Goal: Information Seeking & Learning: Learn about a topic

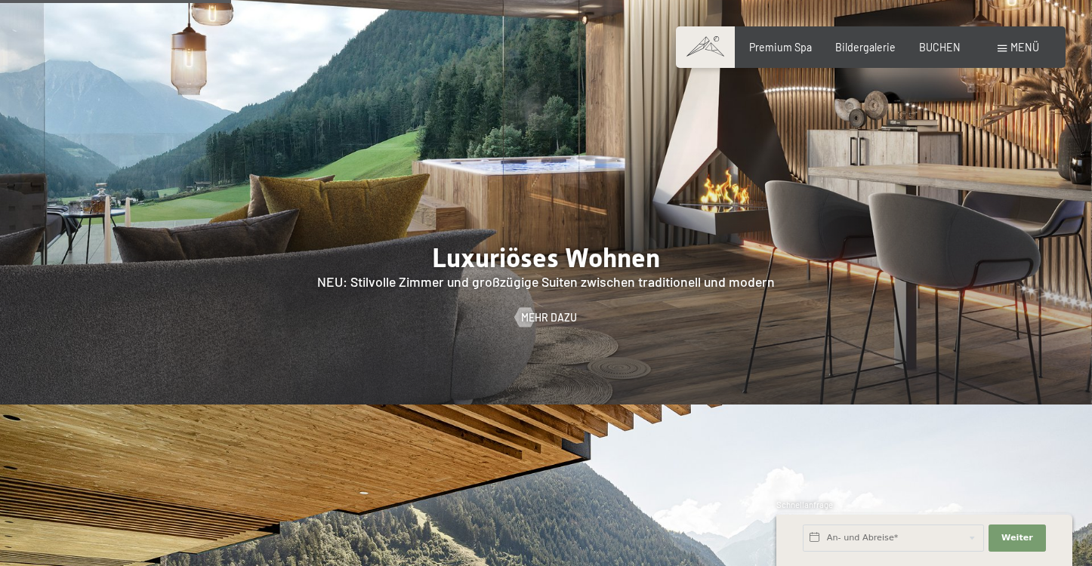
scroll to position [1287, 0]
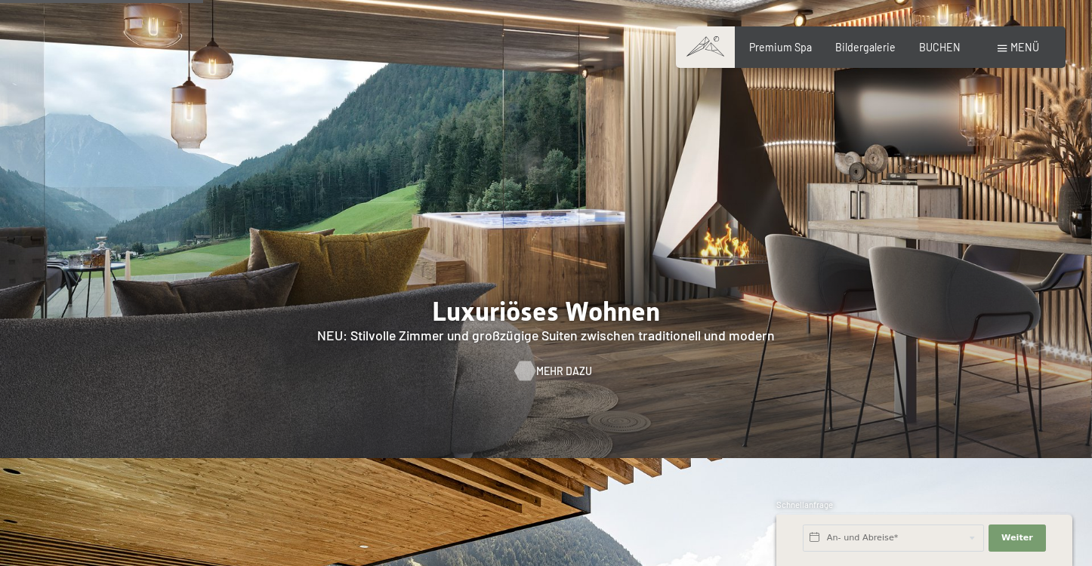
click at [529, 361] on div at bounding box center [524, 371] width 11 height 20
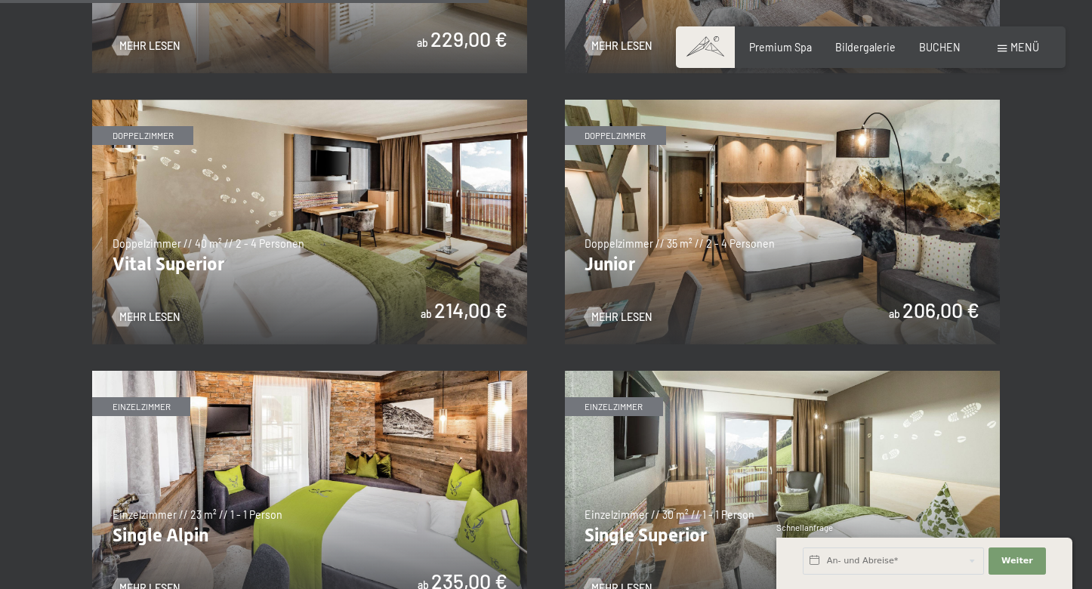
scroll to position [1868, 0]
click at [338, 220] on img at bounding box center [309, 222] width 435 height 245
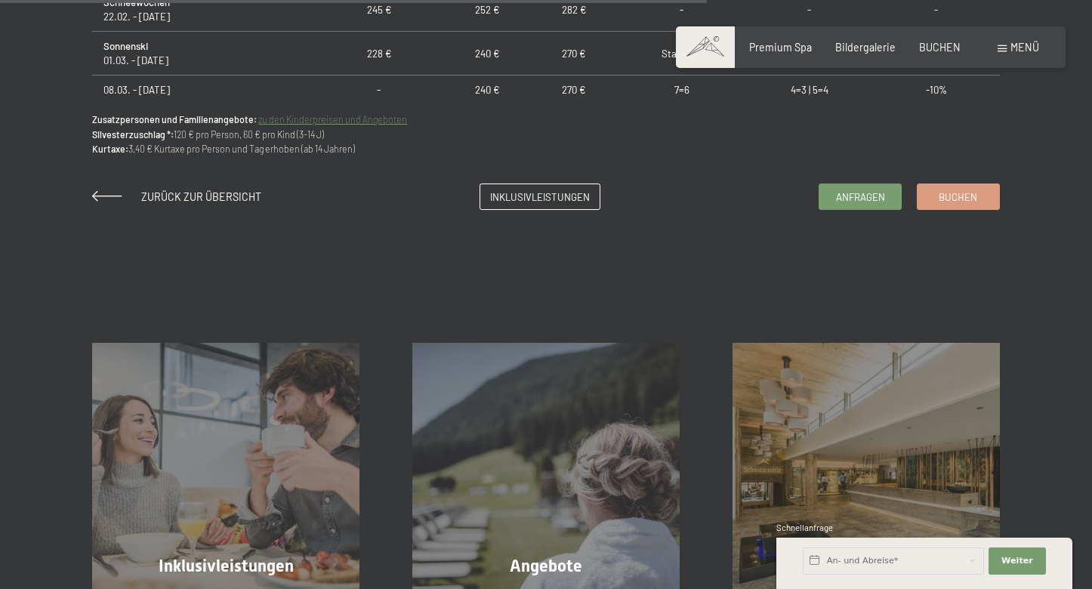
scroll to position [1200, 0]
click at [545, 190] on span "Inklusivleistungen" at bounding box center [540, 194] width 100 height 14
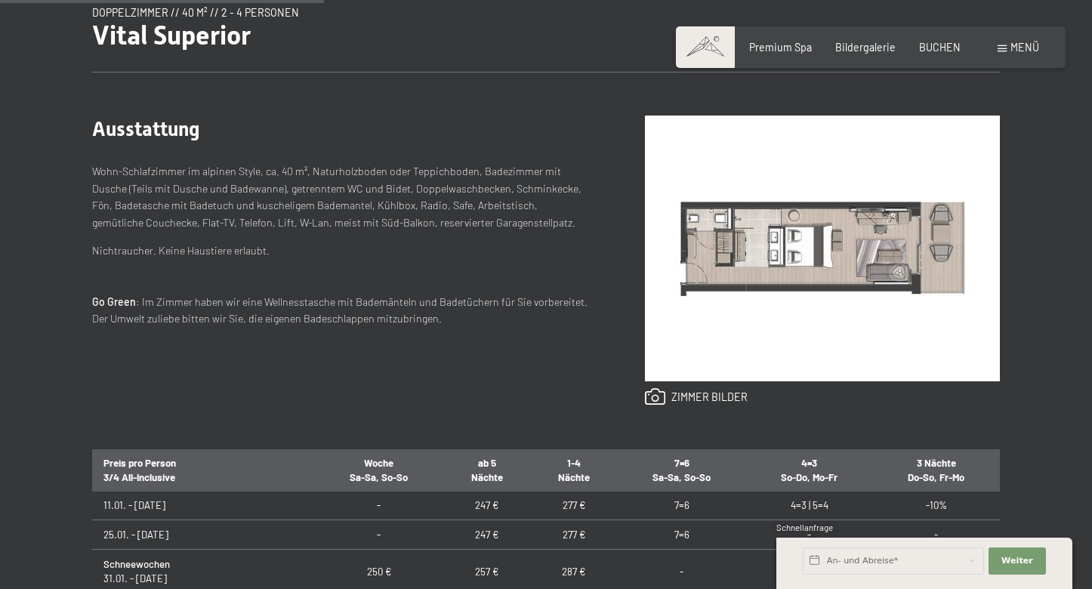
scroll to position [550, 0]
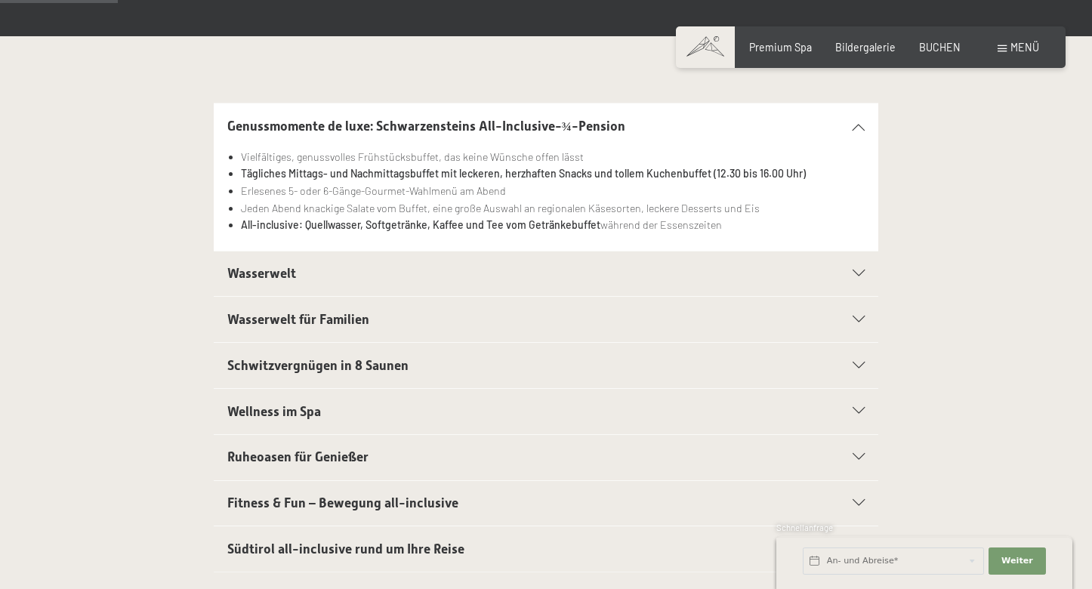
scroll to position [350, 0]
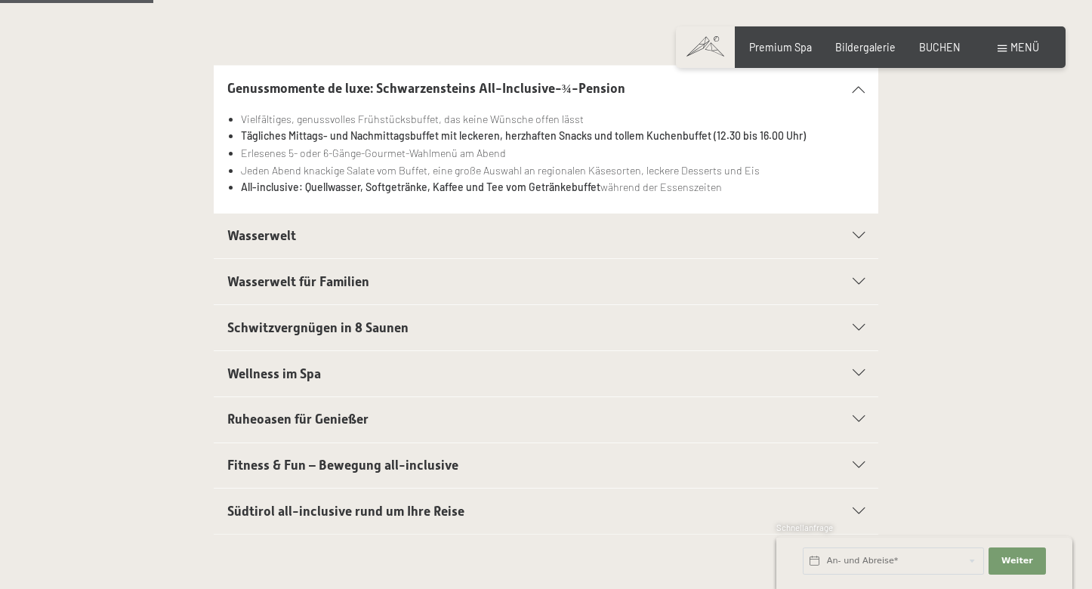
click at [560, 228] on h2 "Wasserwelt" at bounding box center [514, 236] width 574 height 19
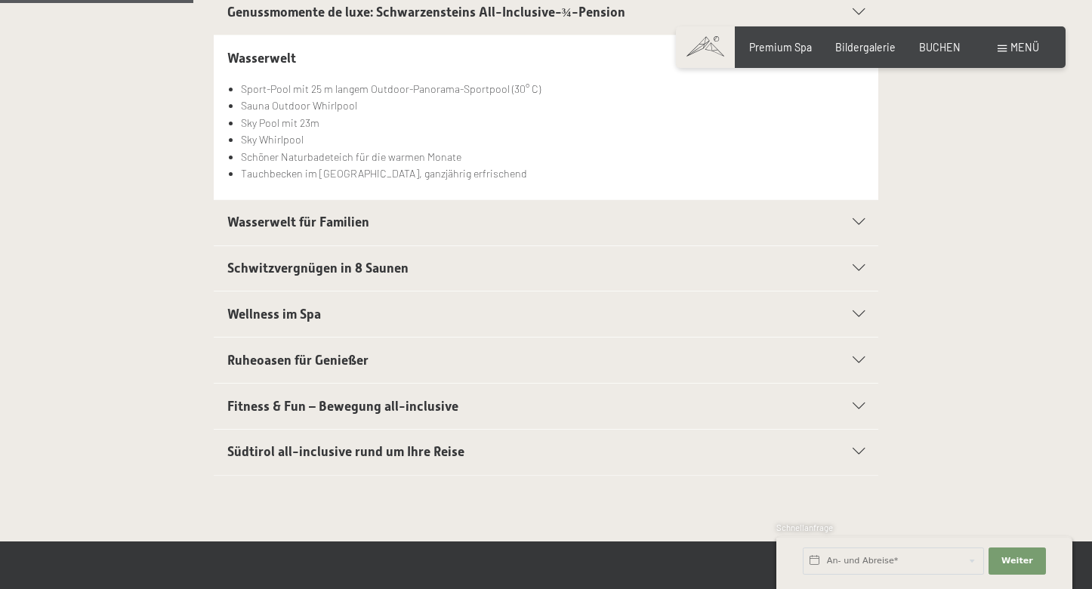
scroll to position [445, 0]
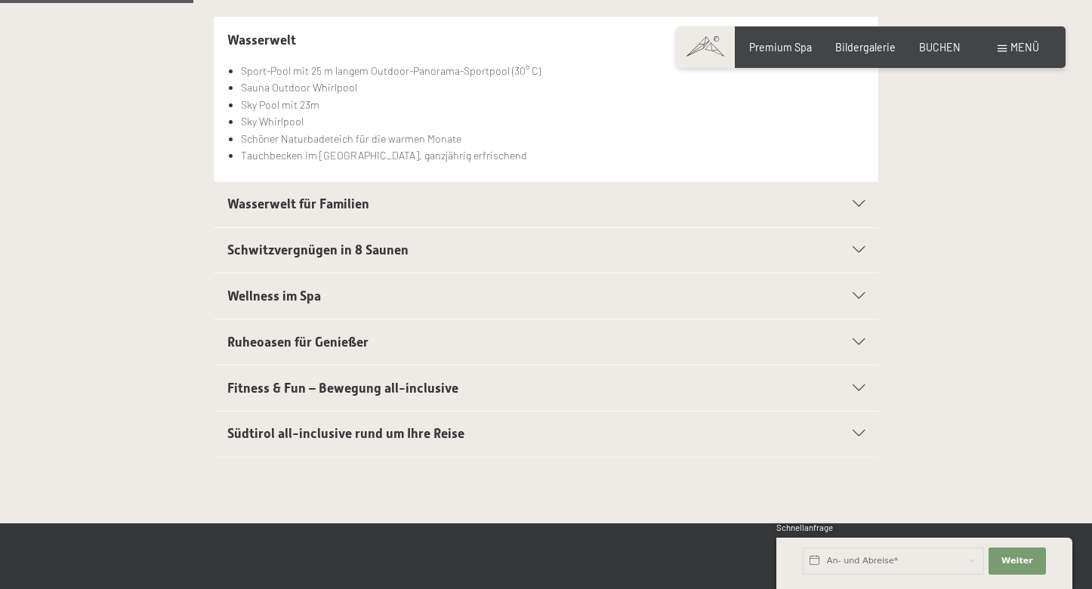
click at [516, 446] on div "Südtirol all-inclusive rund um Ihre Reise" at bounding box center [546, 434] width 638 height 45
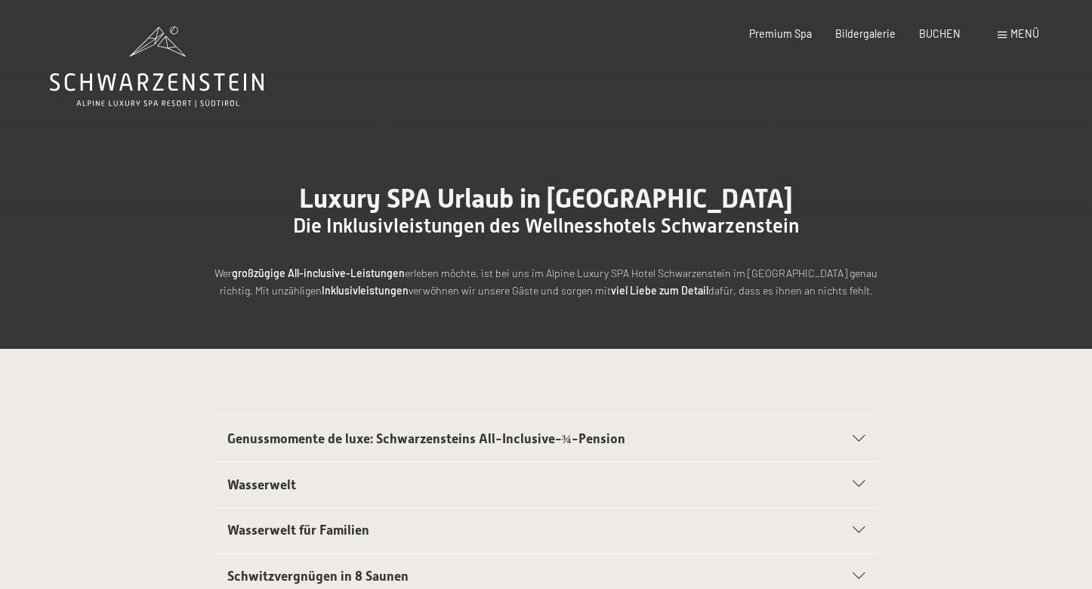
scroll to position [0, 0]
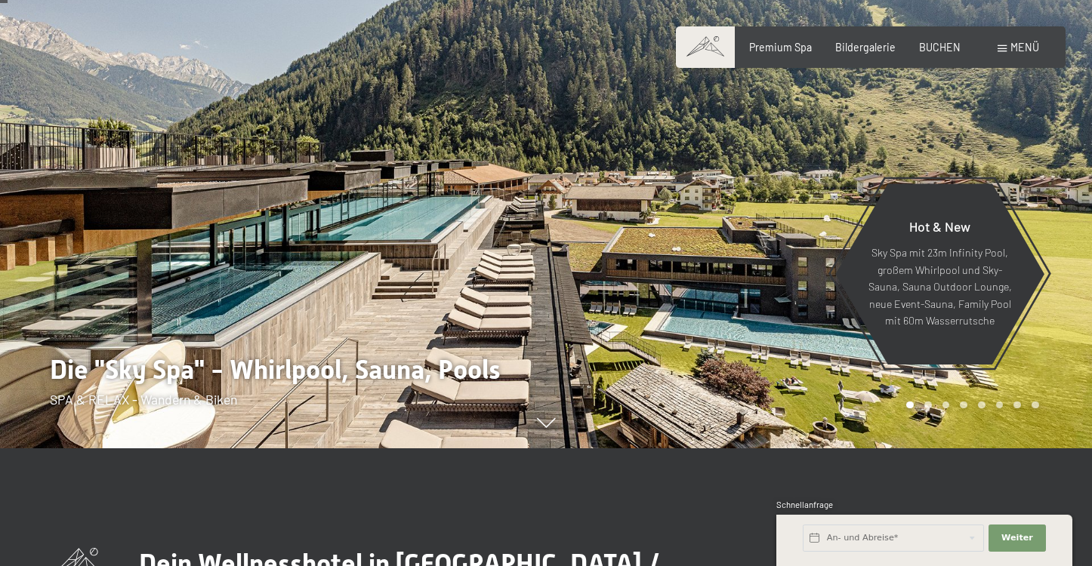
scroll to position [157, 0]
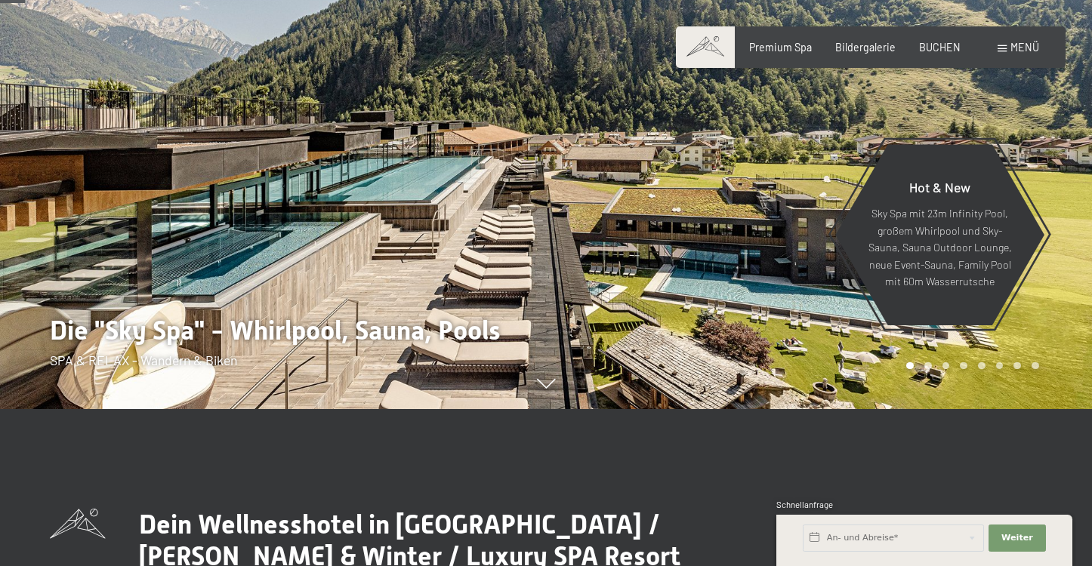
click at [547, 399] on div at bounding box center [819, 126] width 546 height 566
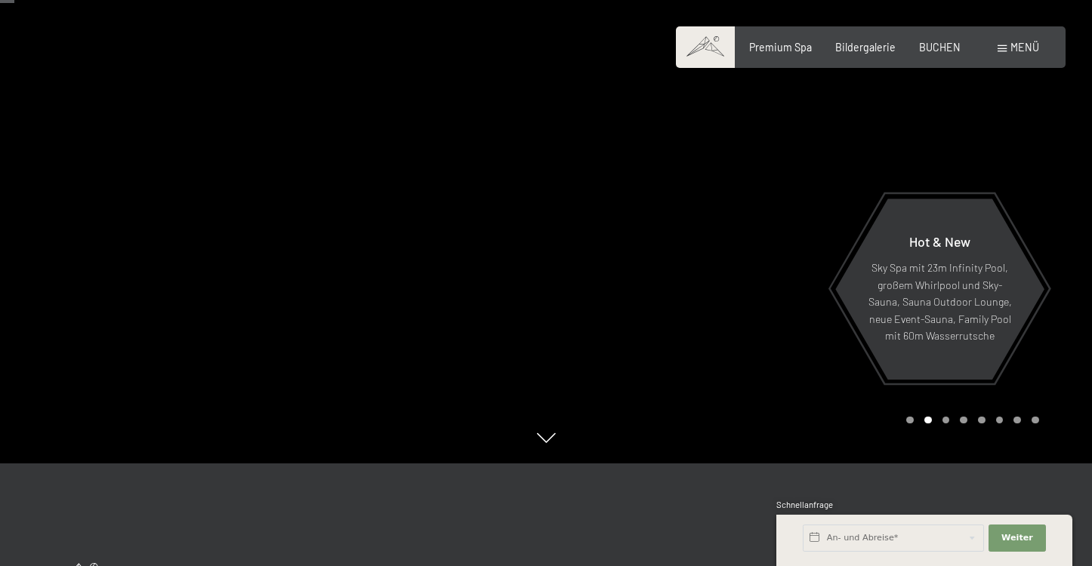
scroll to position [88, 0]
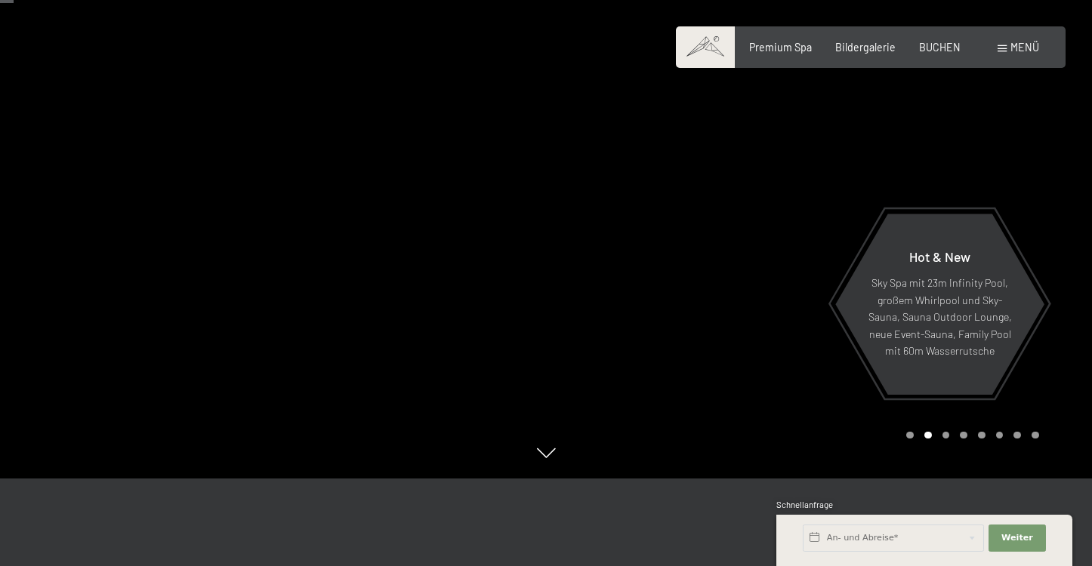
click at [949, 439] on div "Carousel Pagination" at bounding box center [969, 436] width 137 height 8
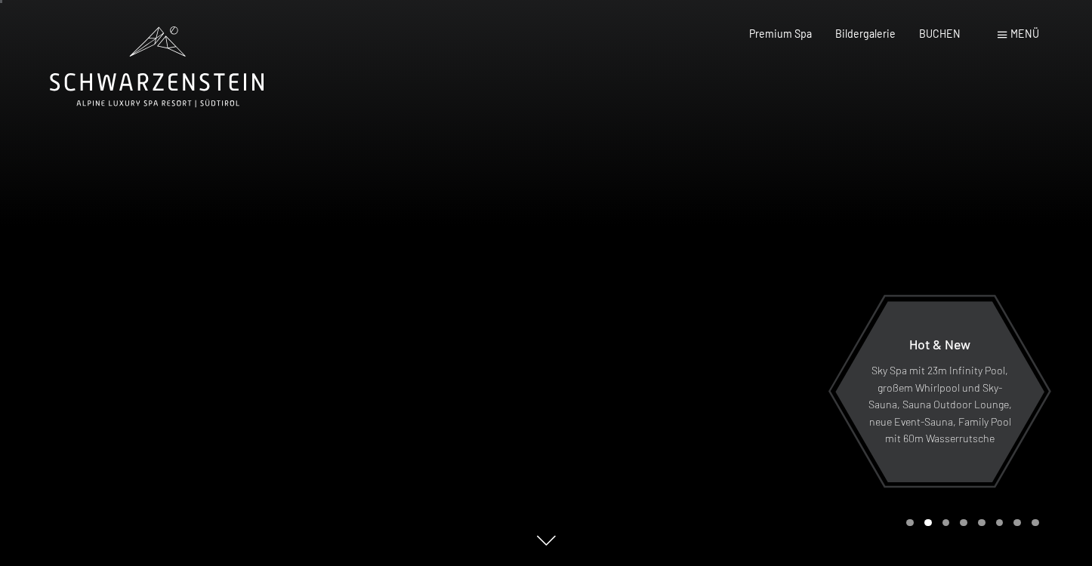
scroll to position [0, 0]
click at [989, 535] on div at bounding box center [819, 283] width 546 height 566
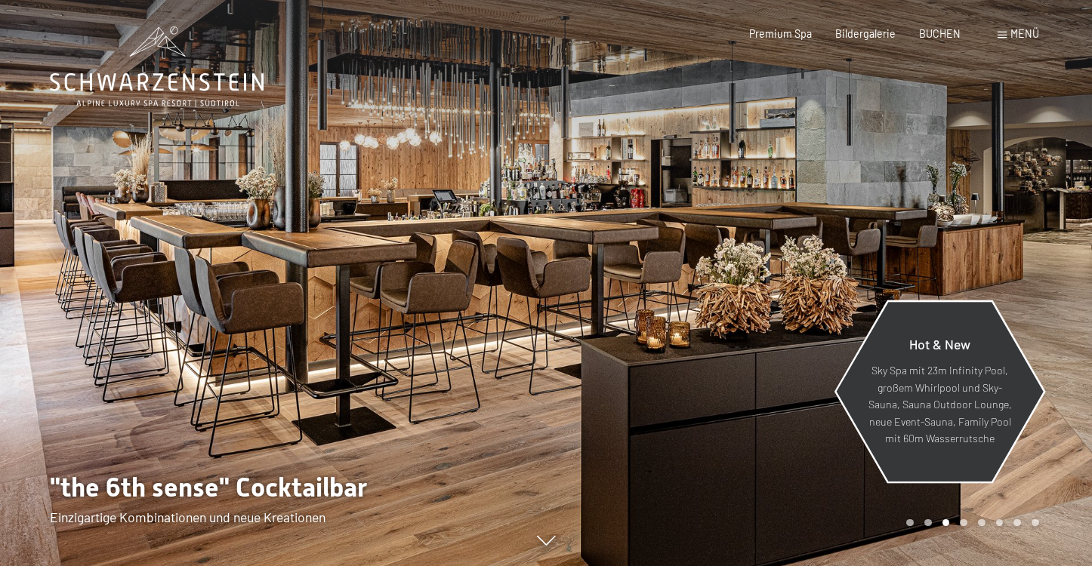
click at [1027, 303] on icon at bounding box center [939, 392] width 211 height 183
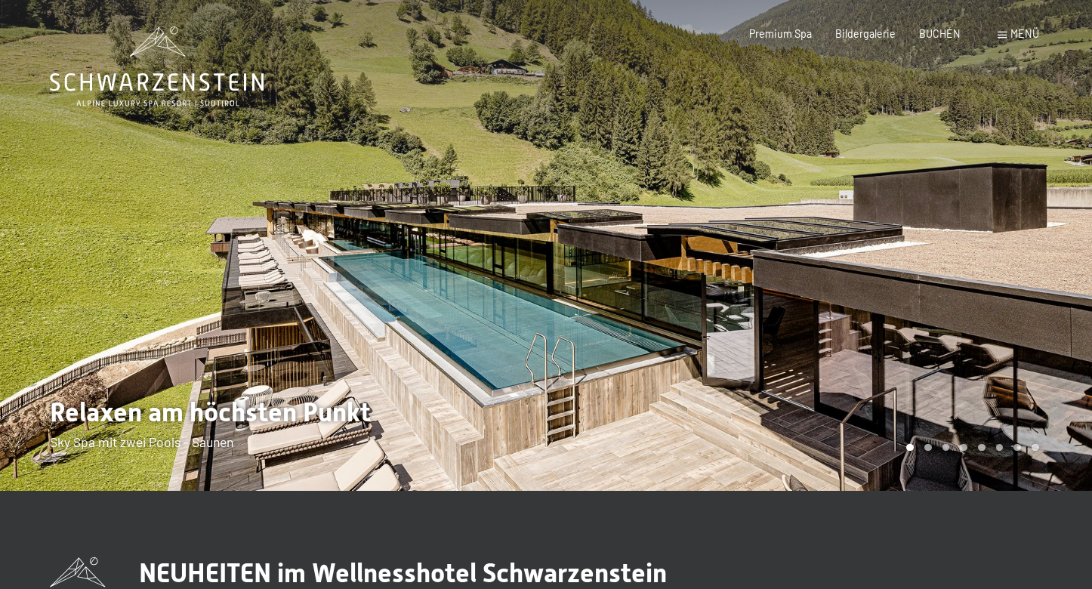
click at [1027, 325] on div at bounding box center [819, 245] width 546 height 491
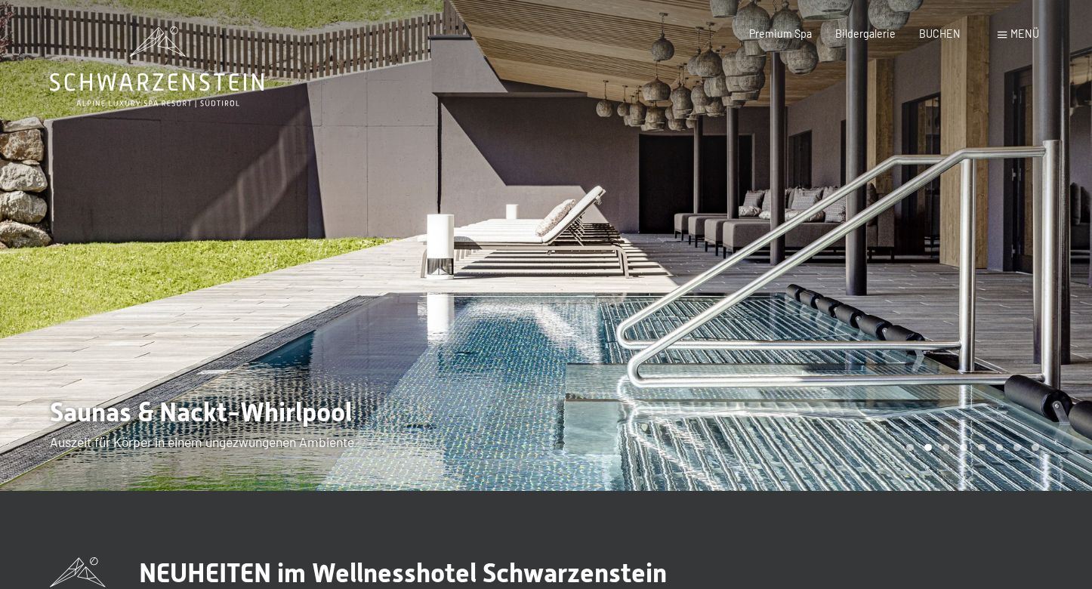
click at [1027, 325] on div at bounding box center [819, 245] width 546 height 491
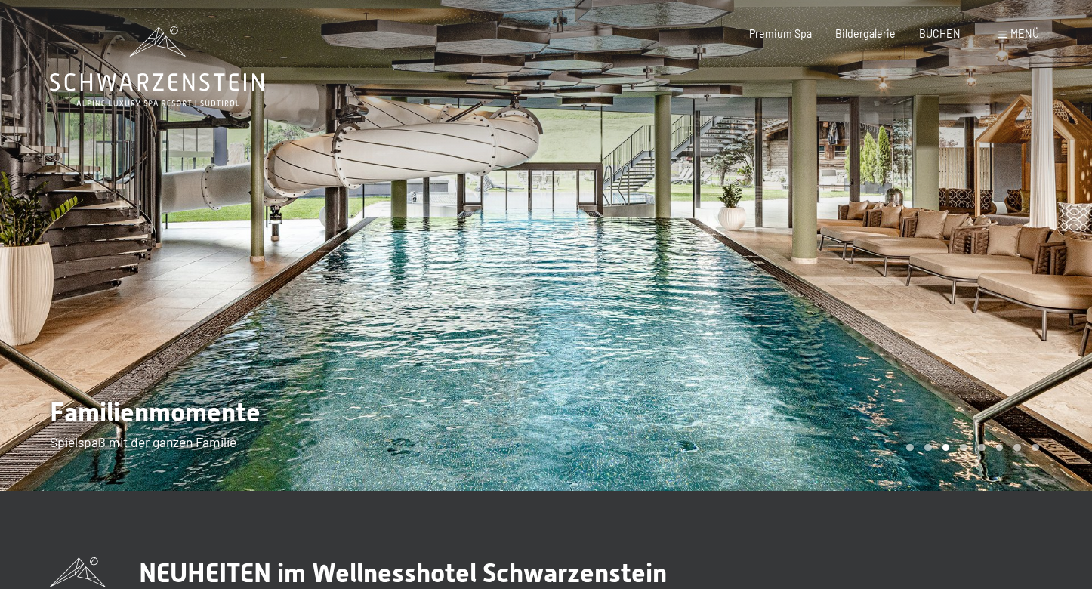
click at [1027, 325] on div at bounding box center [819, 245] width 546 height 491
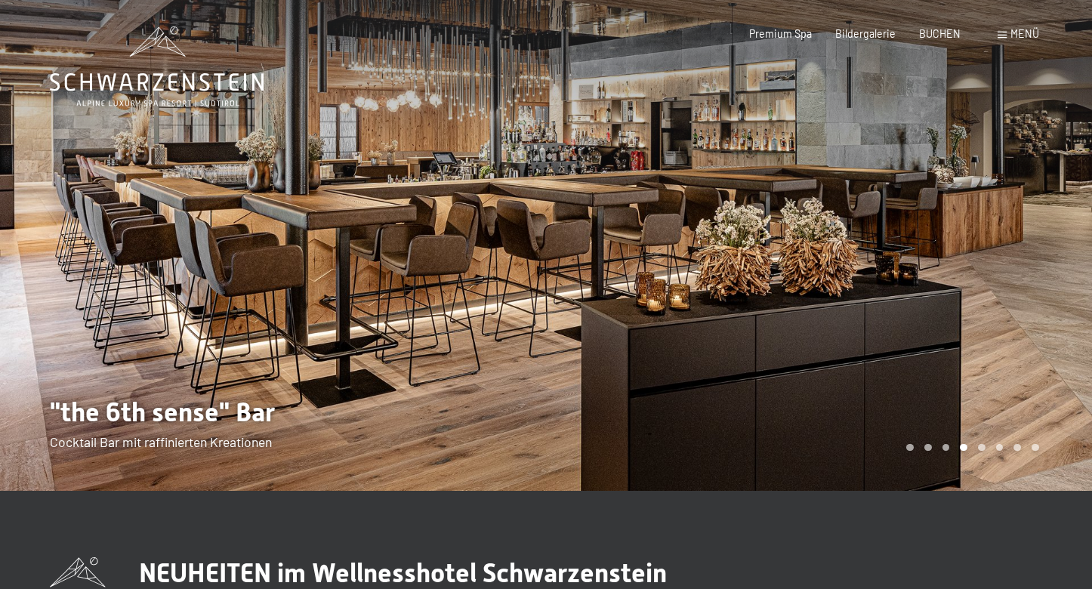
click at [1027, 325] on div at bounding box center [819, 245] width 546 height 491
